Goal: Transaction & Acquisition: Purchase product/service

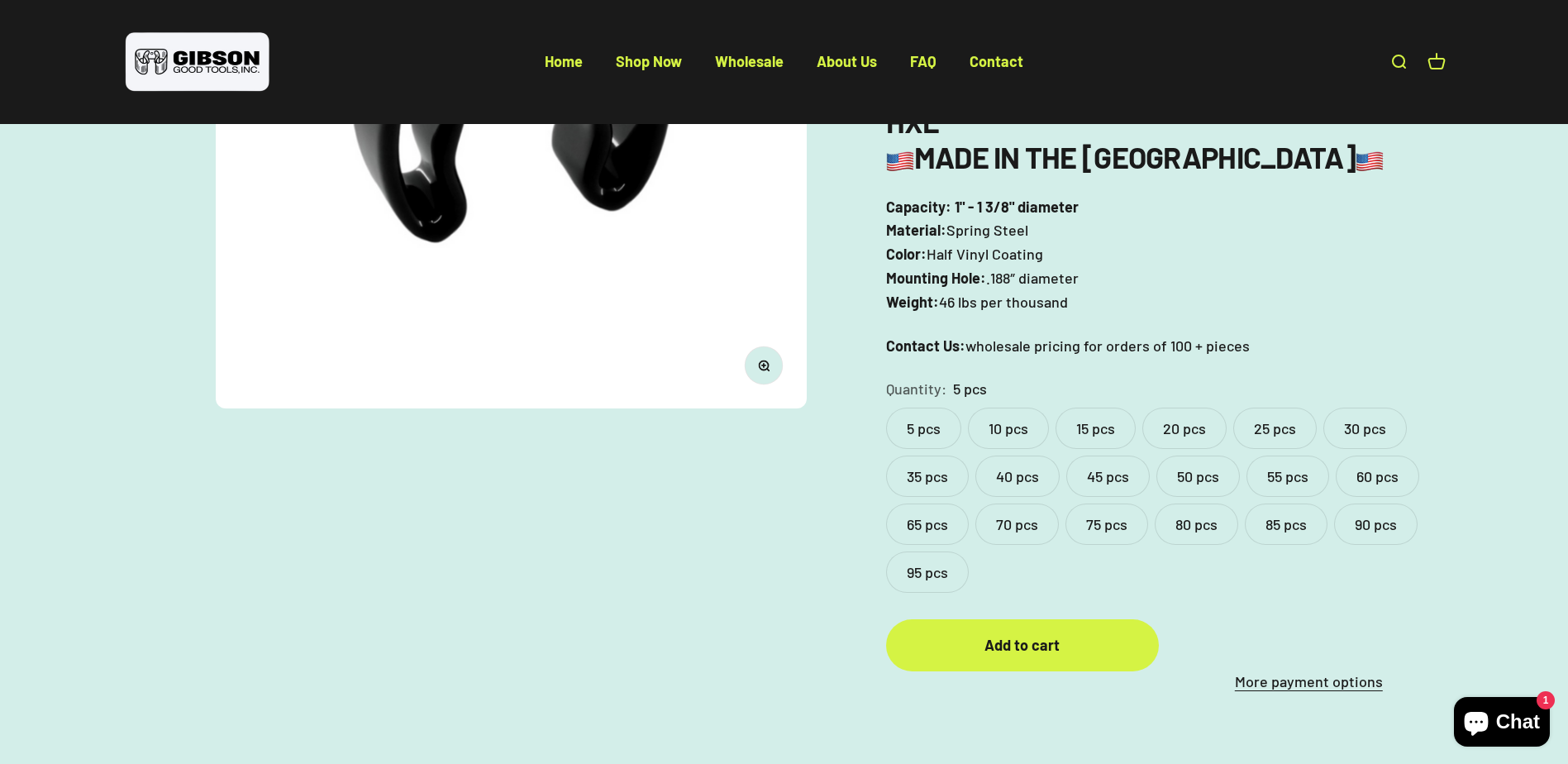
scroll to position [414, 0]
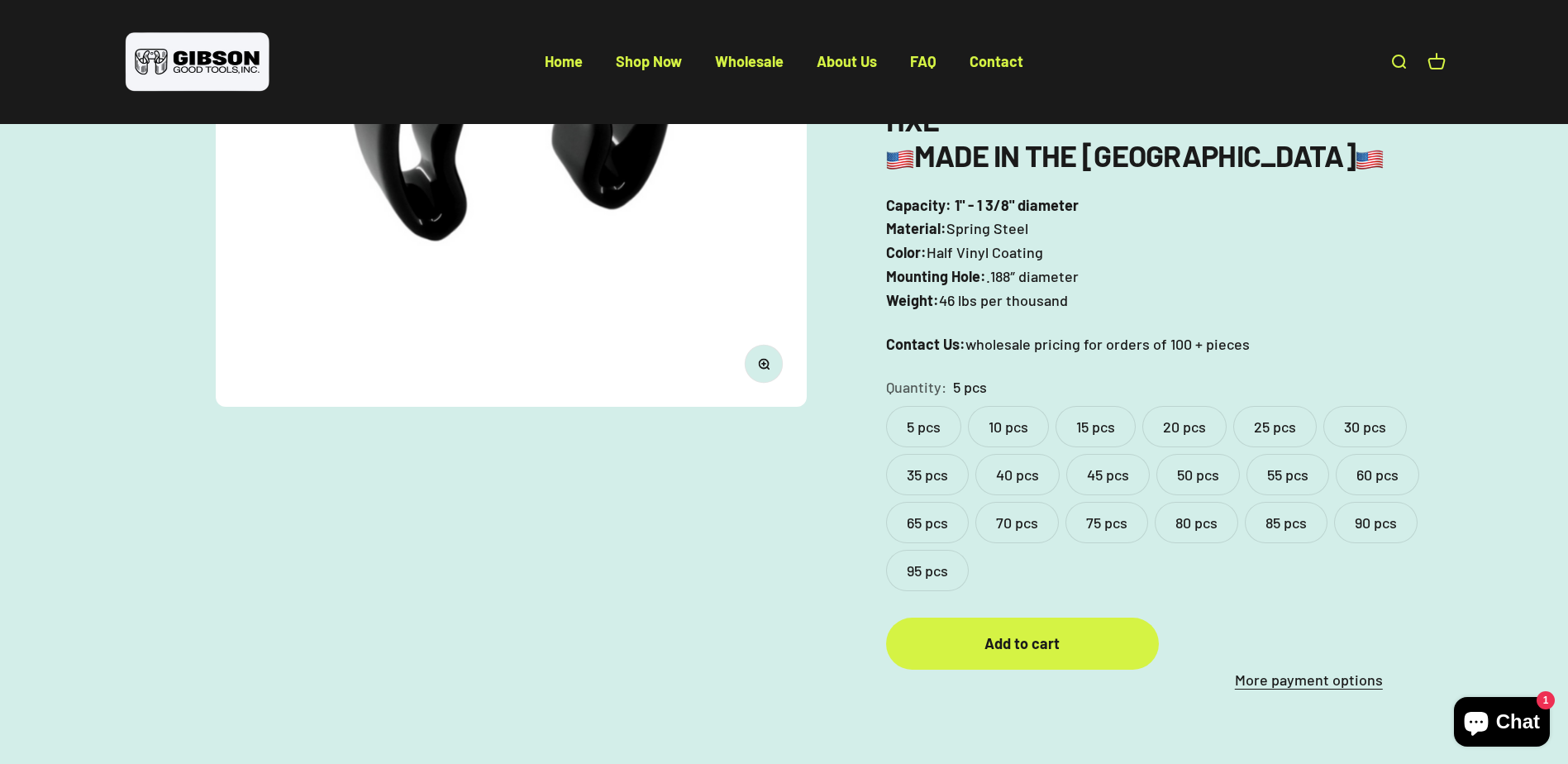
click at [1195, 454] on label "50 pcs" at bounding box center [1198, 474] width 84 height 41
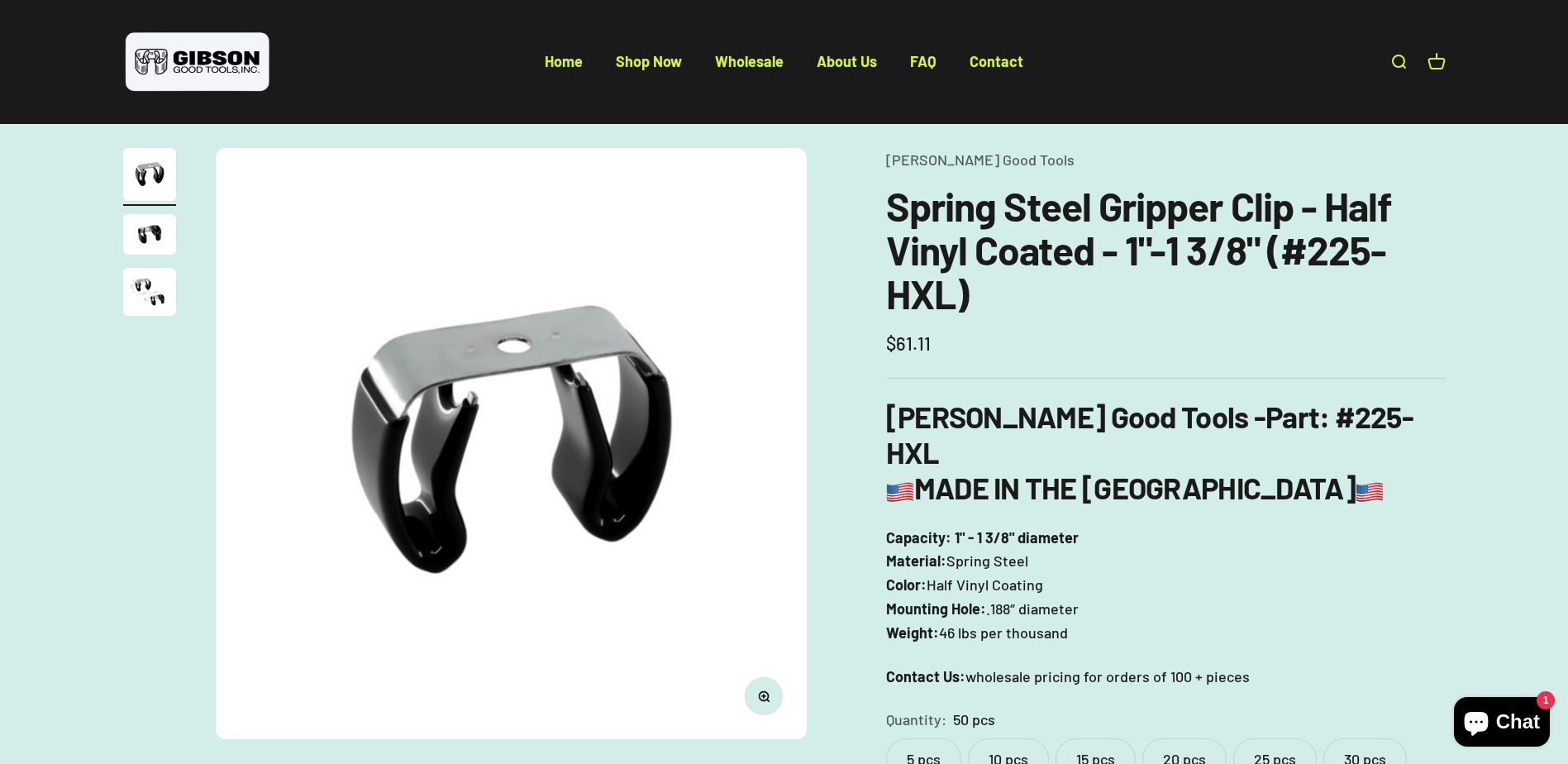
scroll to position [331, 0]
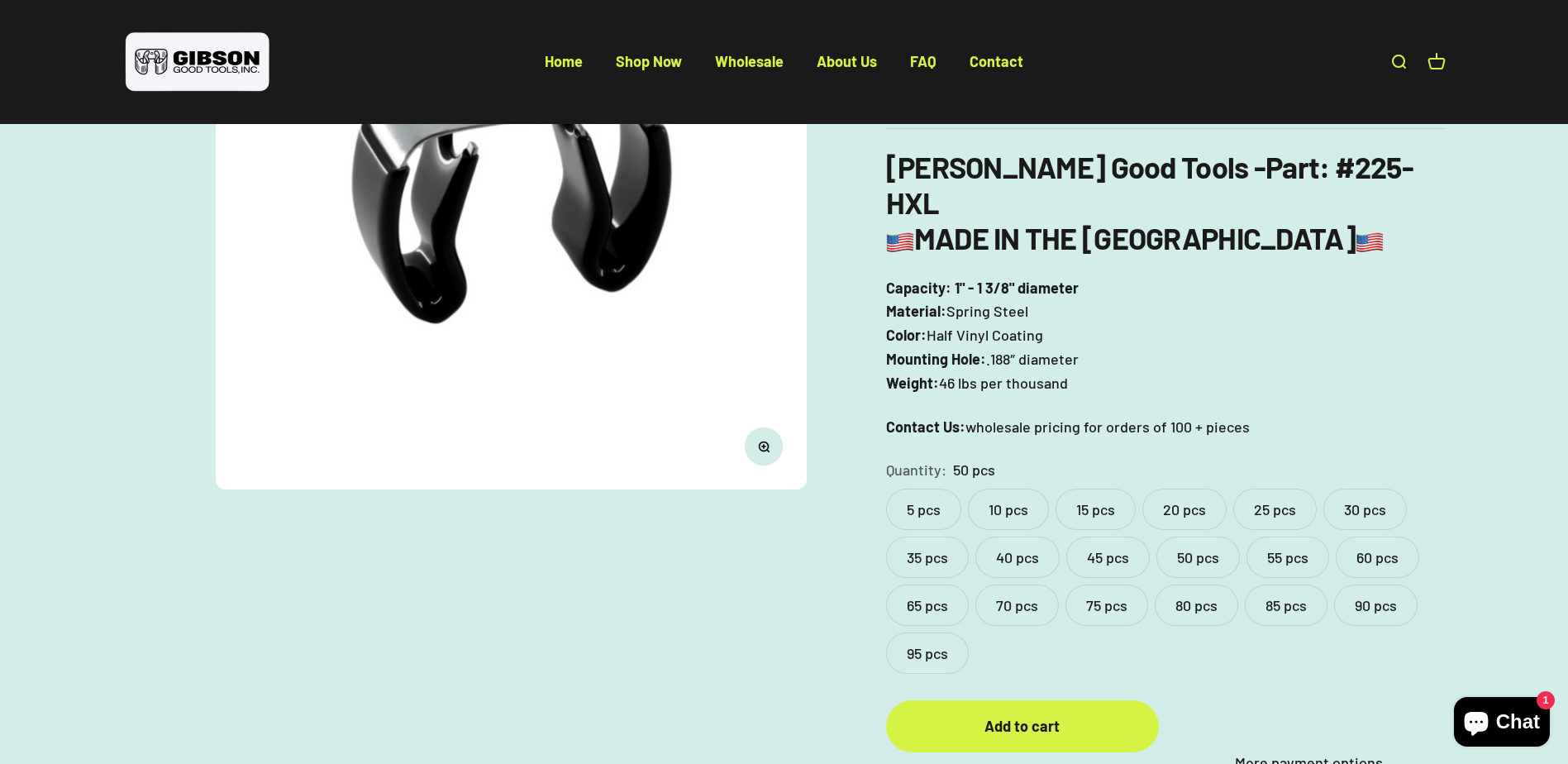
drag, startPoint x: 38, startPoint y: 409, endPoint x: 5, endPoint y: 406, distance: 33.1
click at [30, 408] on div "Zoom Go to item 1 Go to item 2 Go to item 3 Gibson Good Tools Spring Steel Grip…" at bounding box center [784, 336] width 1568 height 983
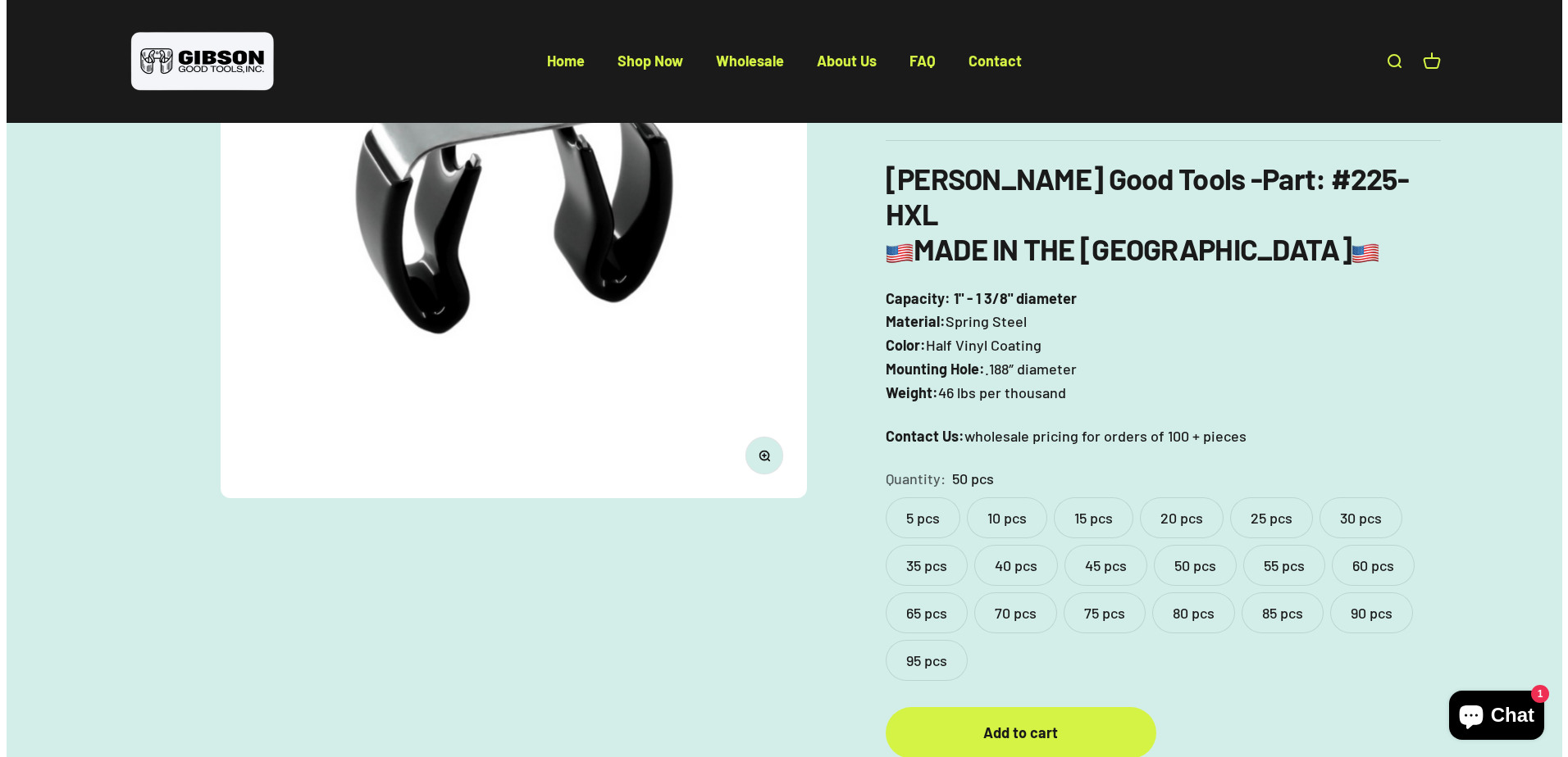
scroll to position [492, 0]
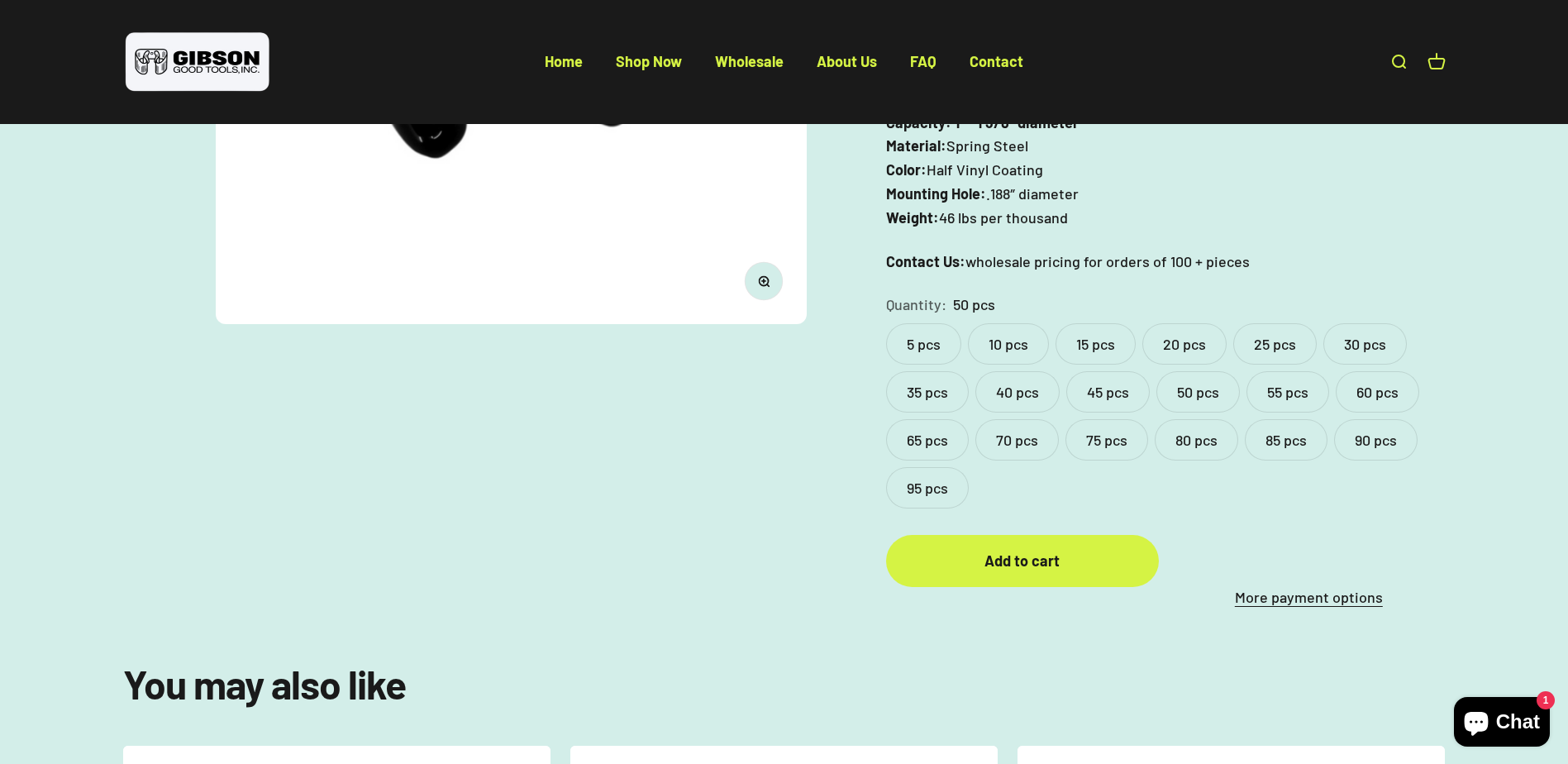
click at [905, 467] on label "95 pcs" at bounding box center [927, 487] width 83 height 41
click at [997, 550] on div "Add to cart" at bounding box center [1022, 562] width 206 height 24
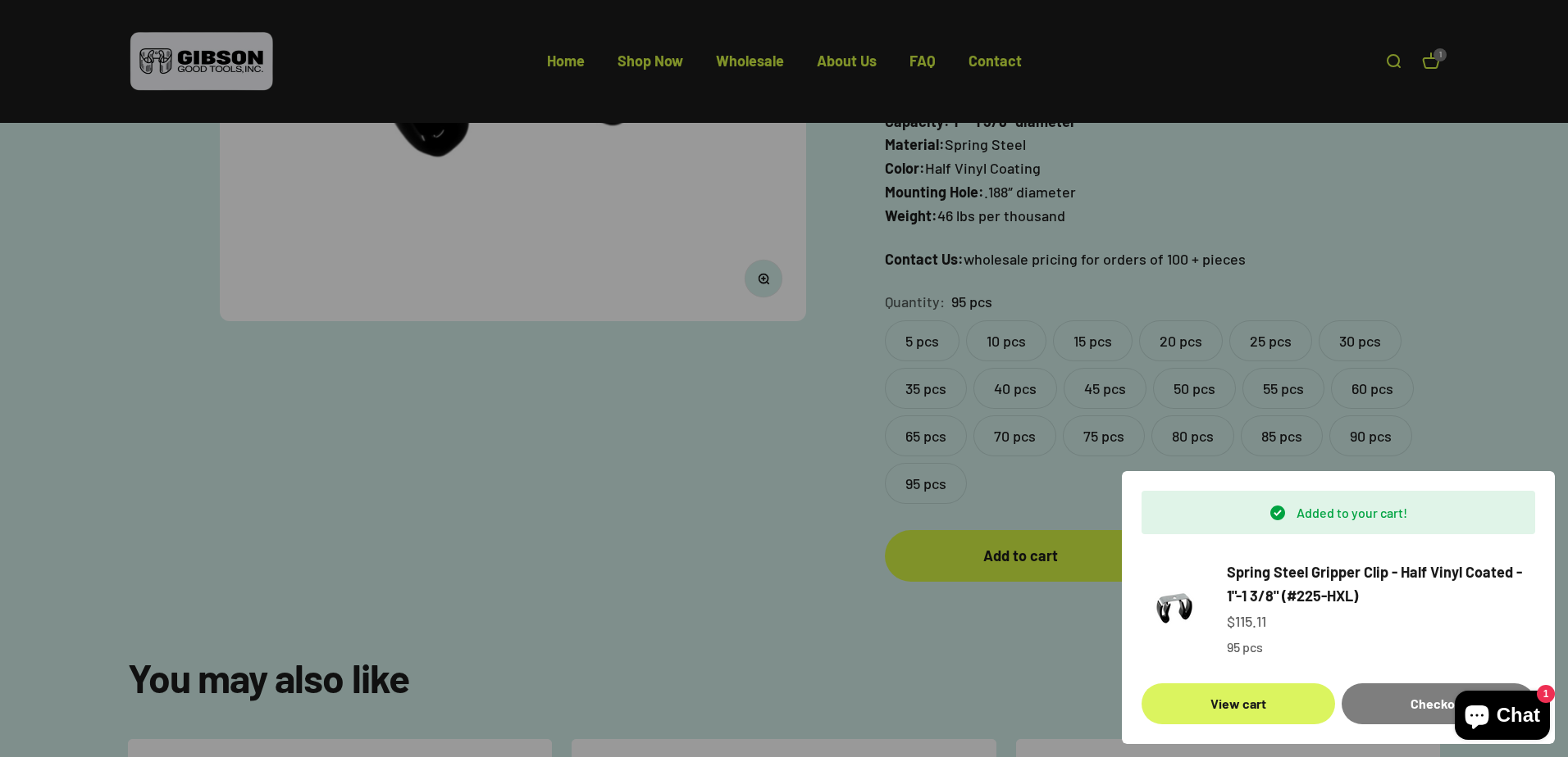
click at [1260, 692] on link "View cart" at bounding box center [1238, 703] width 193 height 41
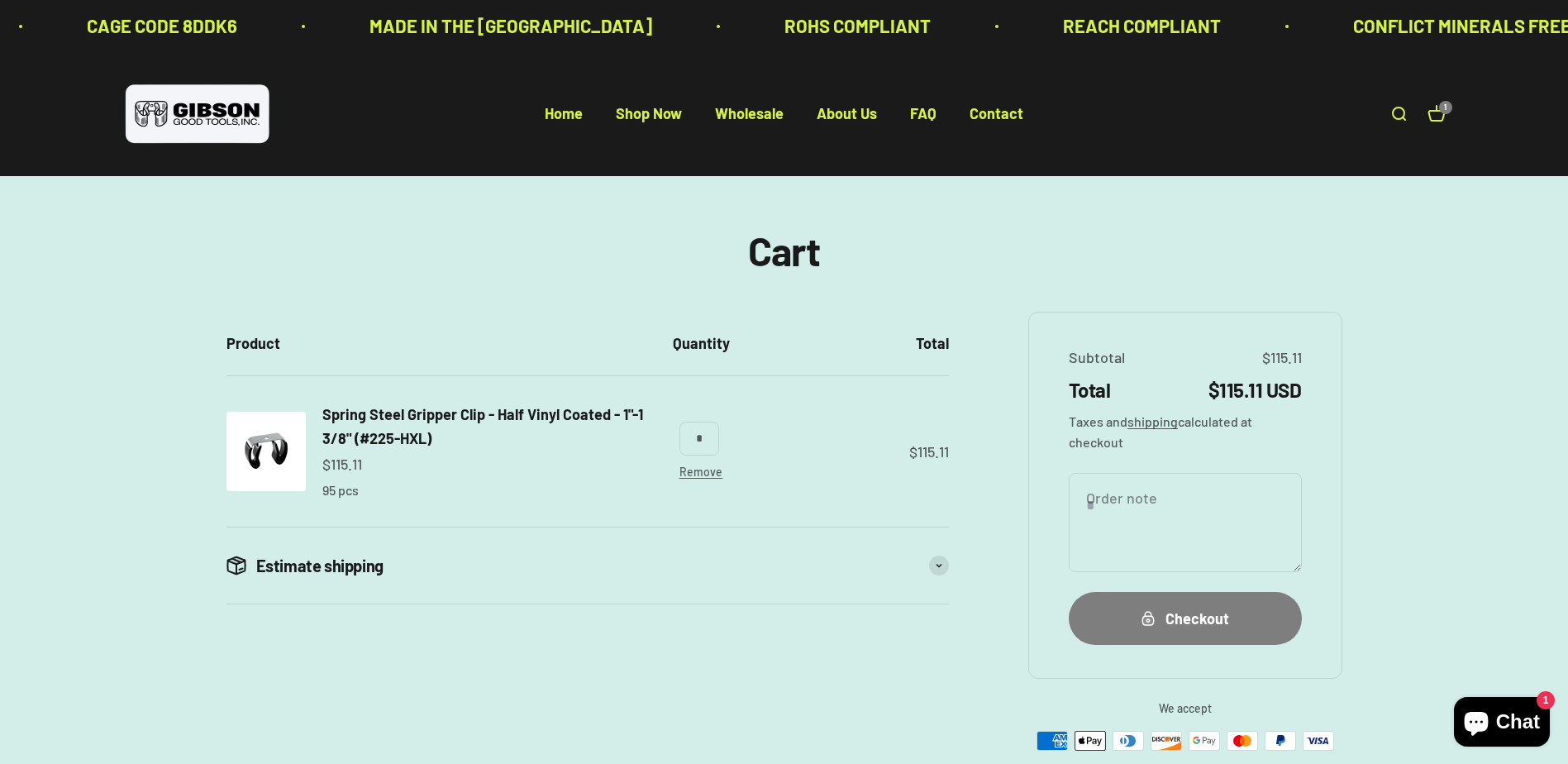
click at [1155, 509] on textarea "Order note" at bounding box center [1186, 523] width 233 height 99
type textarea "*"
click at [1154, 608] on div "Checkout" at bounding box center [1186, 619] width 167 height 24
